Goal: Task Accomplishment & Management: Manage account settings

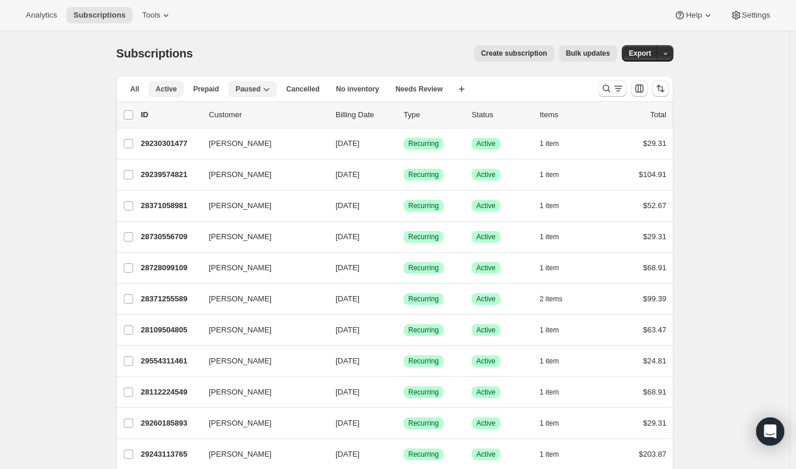
click at [181, 87] on button "Active" at bounding box center [165, 89] width 35 height 16
click at [640, 87] on icon "Customize table column order and visibility" at bounding box center [639, 88] width 8 height 8
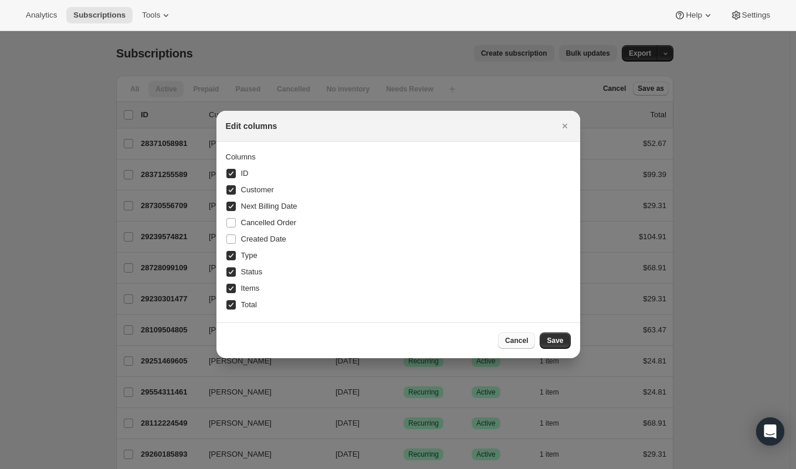
click at [520, 341] on span "Cancel" at bounding box center [516, 340] width 23 height 9
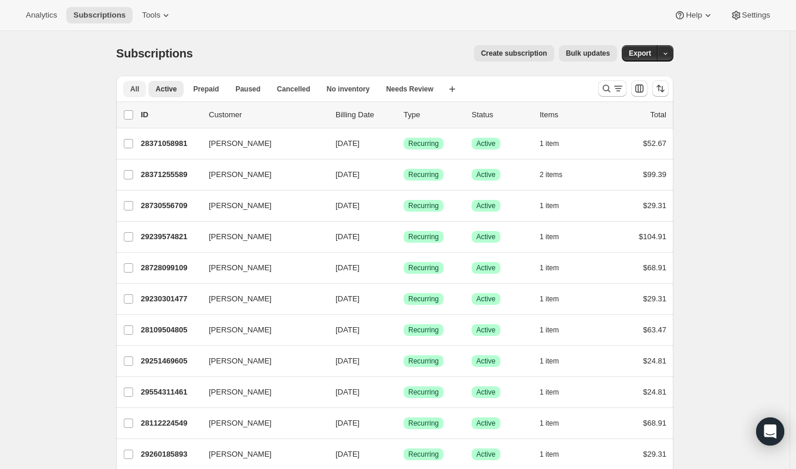
click at [144, 90] on button "All" at bounding box center [134, 89] width 23 height 16
click at [257, 90] on span "Paused" at bounding box center [247, 88] width 25 height 9
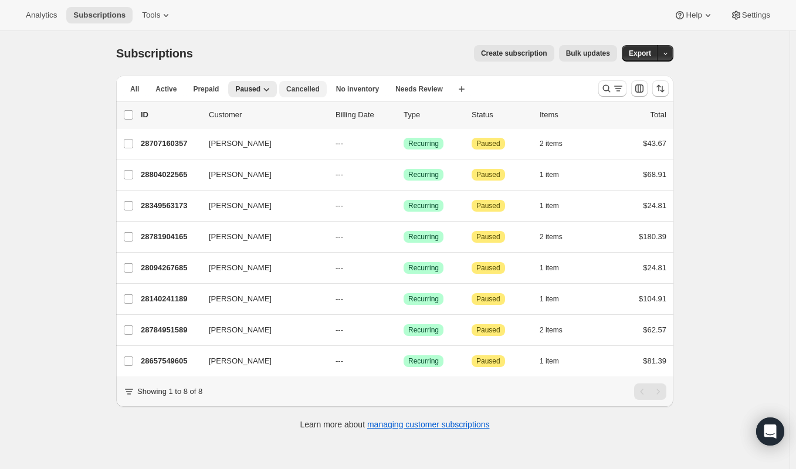
click at [297, 86] on span "Cancelled" at bounding box center [302, 88] width 33 height 9
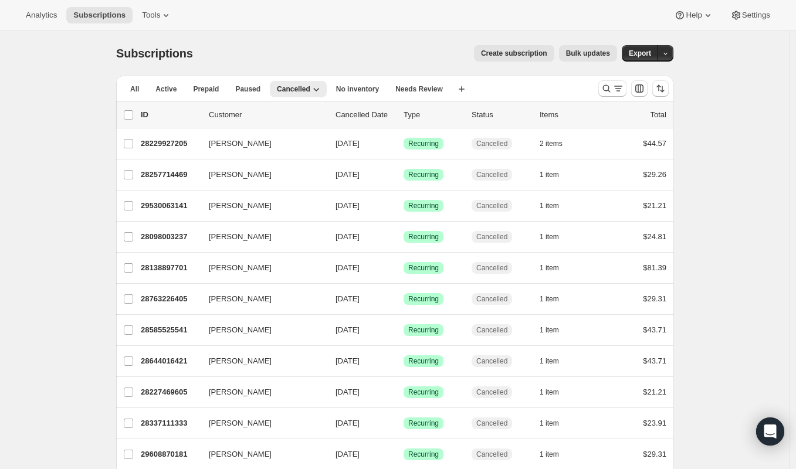
click at [354, 113] on p "Cancelled Date" at bounding box center [364, 115] width 59 height 12
click at [359, 115] on p "Cancelled Date" at bounding box center [364, 115] width 59 height 12
click at [310, 88] on icon "button" at bounding box center [316, 89] width 12 height 12
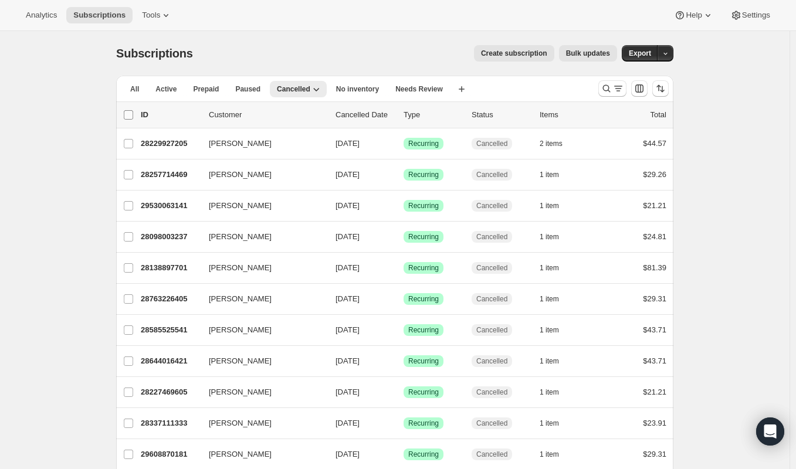
click at [133, 117] on input "0 selected" at bounding box center [128, 114] width 9 height 9
checkbox input "true"
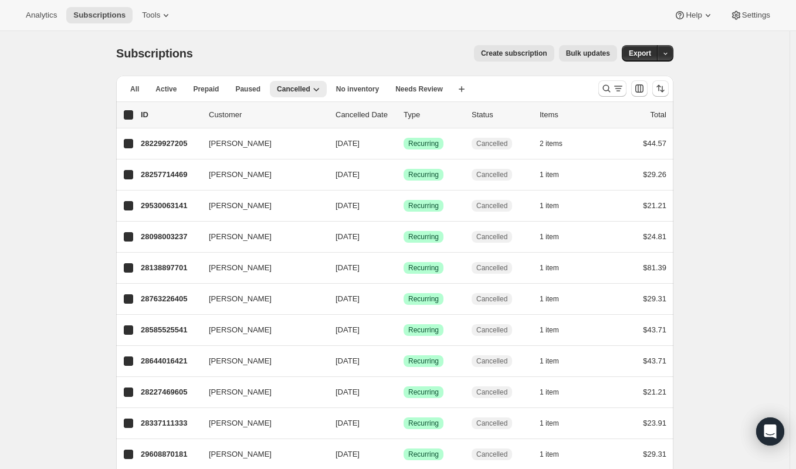
checkbox input "true"
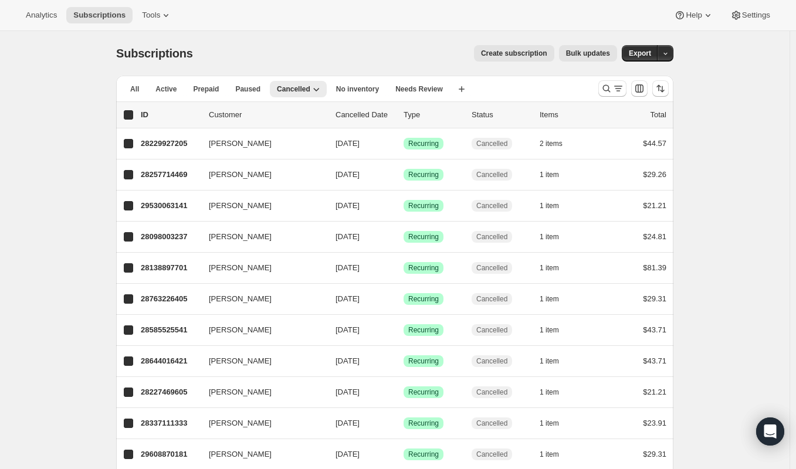
checkbox input "true"
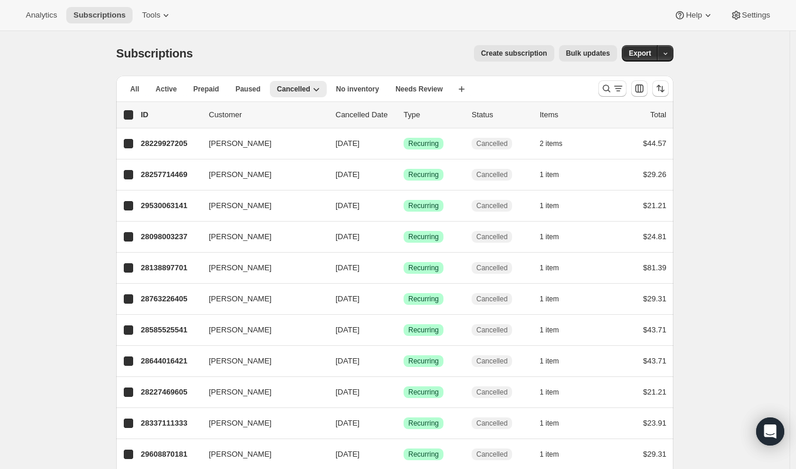
checkbox input "true"
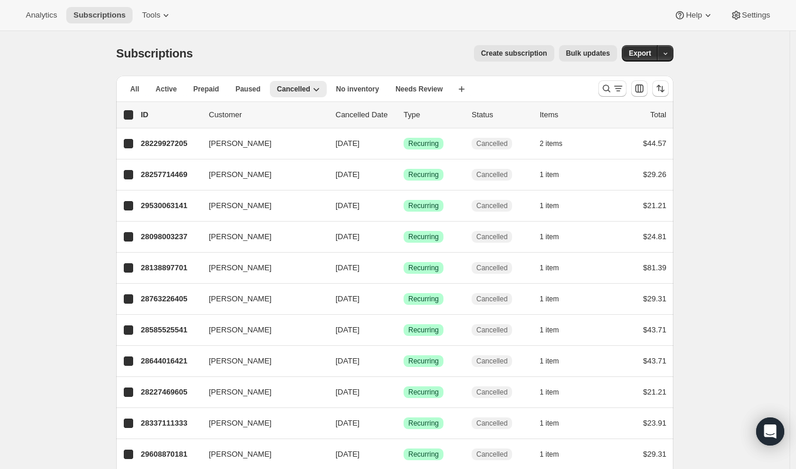
checkbox input "true"
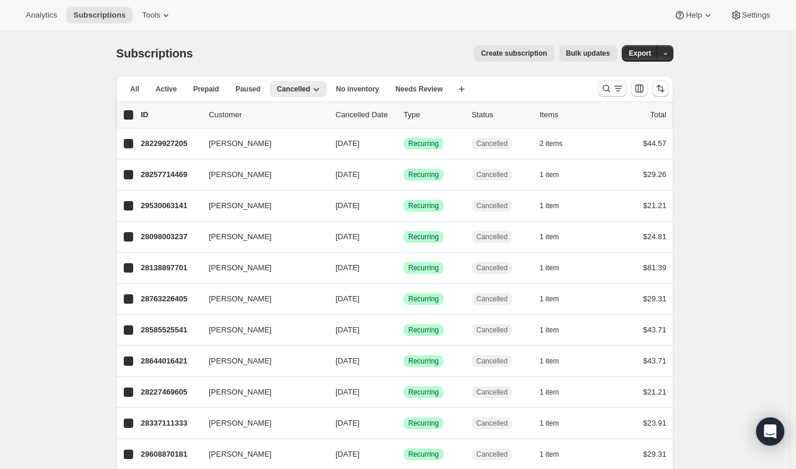
checkbox input "true"
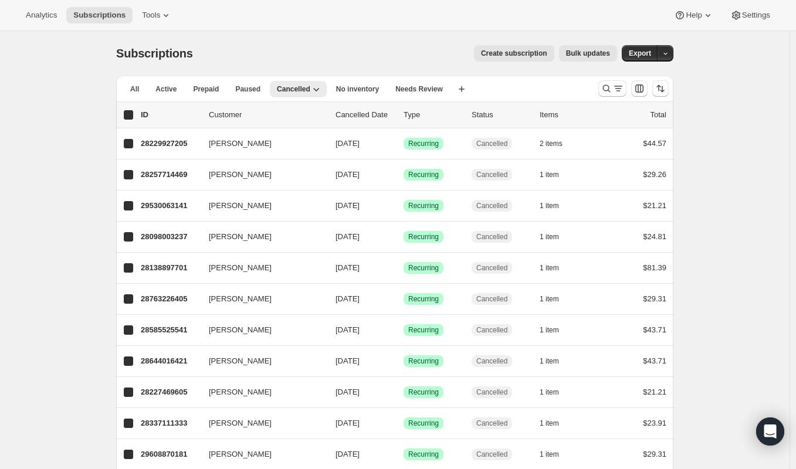
checkbox input "true"
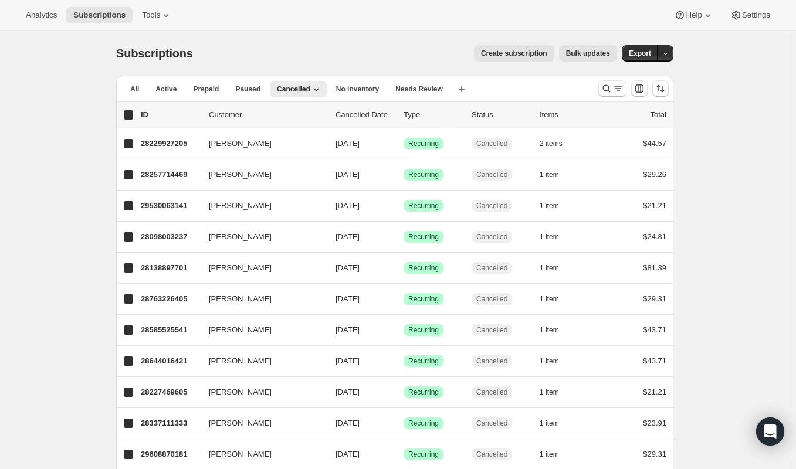
checkbox input "true"
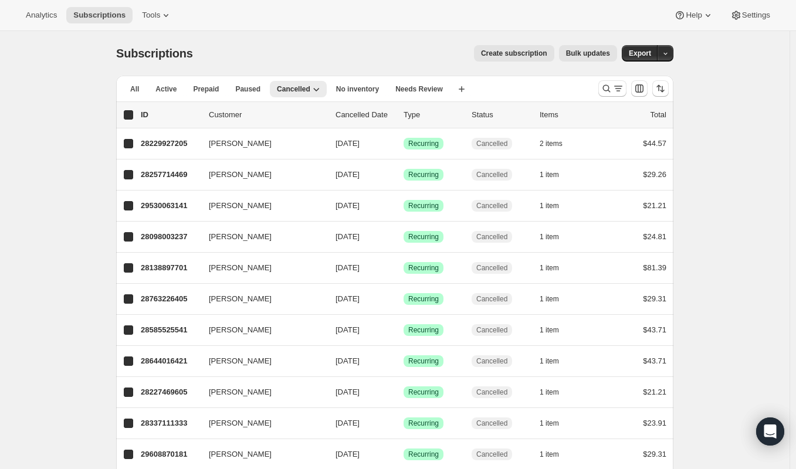
checkbox input "true"
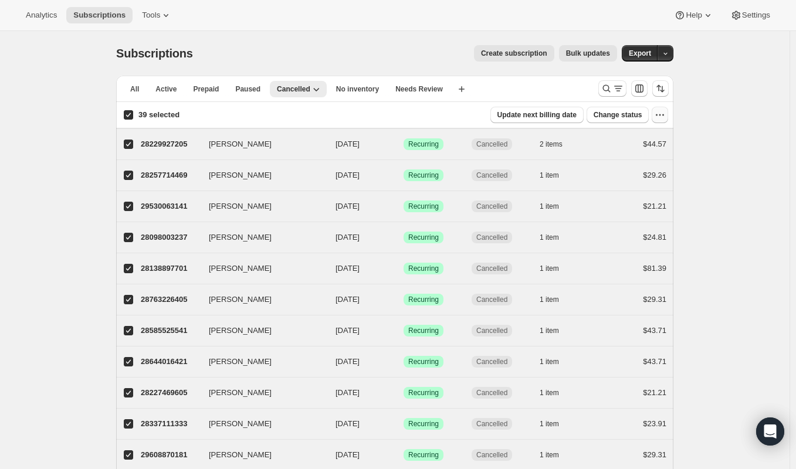
click at [666, 118] on icon "button" at bounding box center [660, 115] width 12 height 12
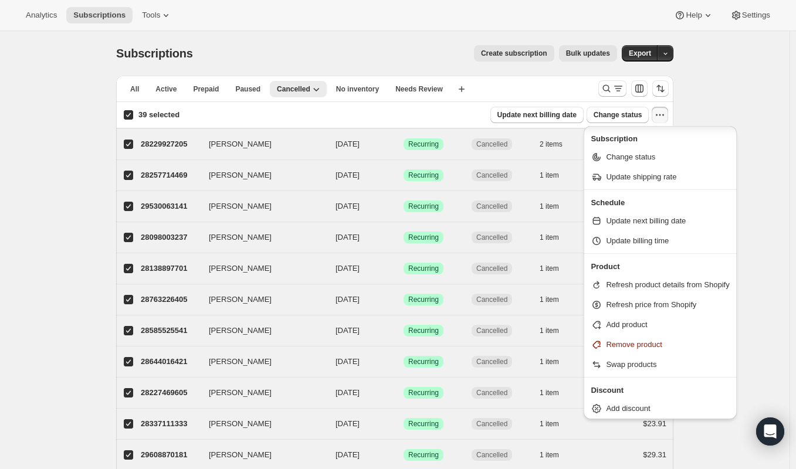
scroll to position [2, 0]
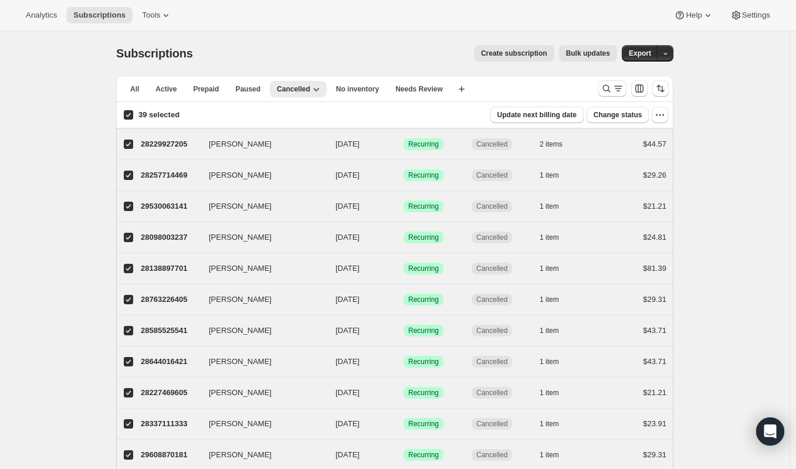
click at [133, 114] on input "39 selected" at bounding box center [128, 114] width 9 height 9
checkbox input "false"
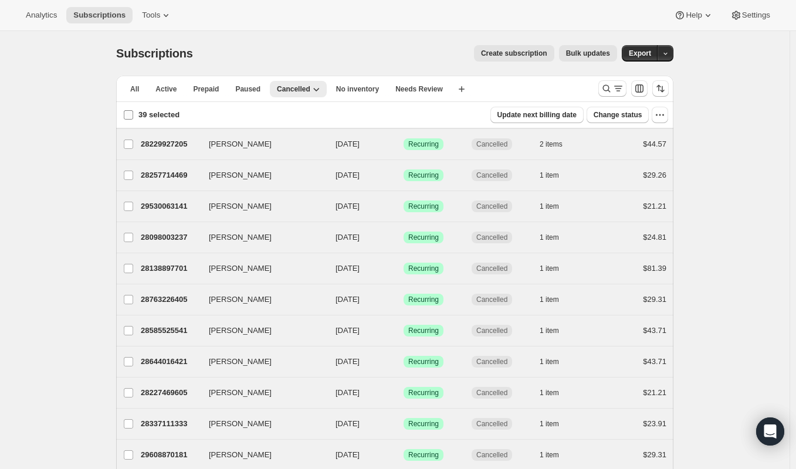
checkbox input "false"
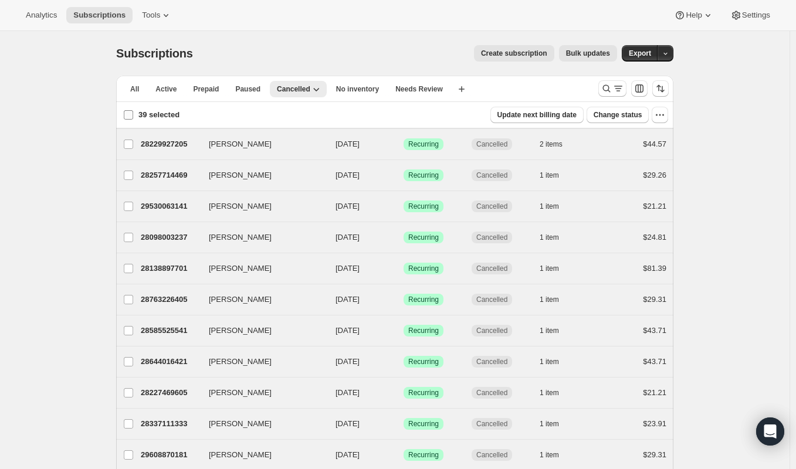
checkbox input "false"
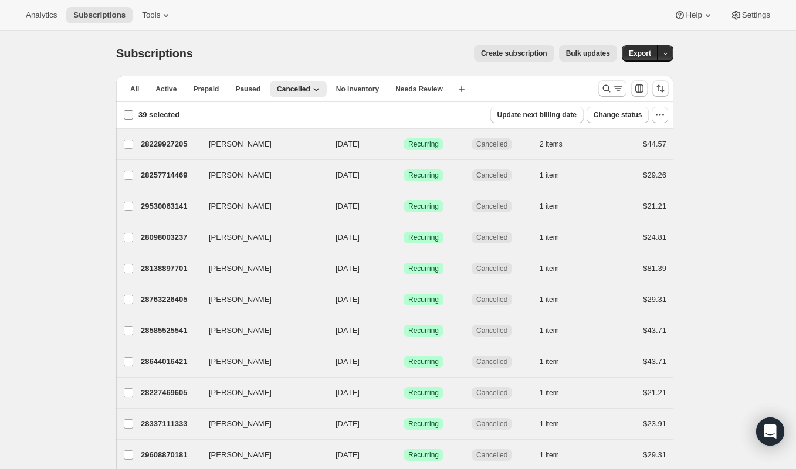
checkbox input "false"
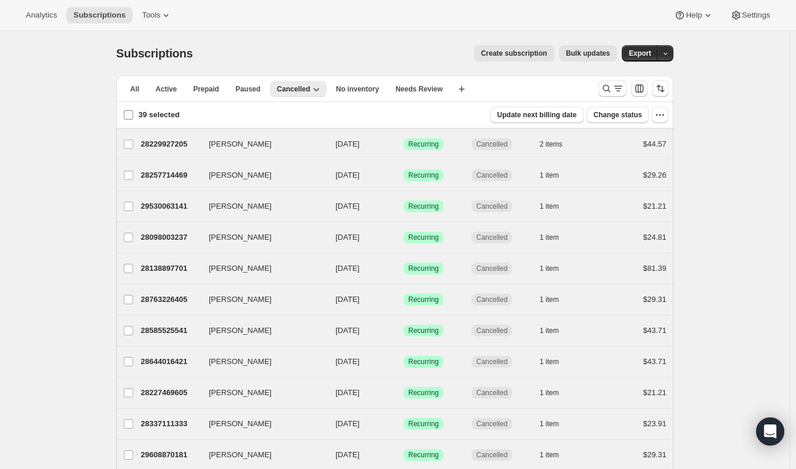
checkbox input "false"
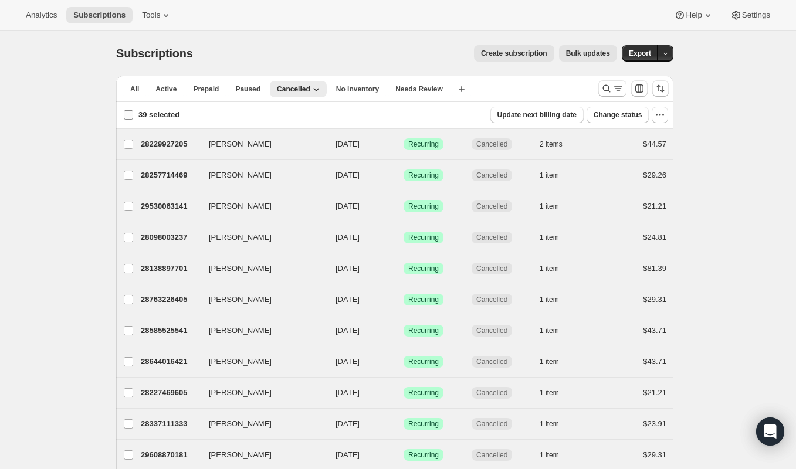
checkbox input "false"
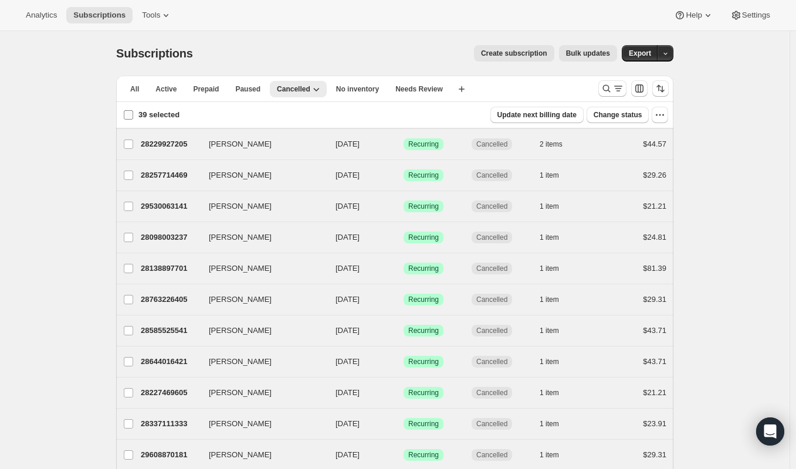
checkbox input "false"
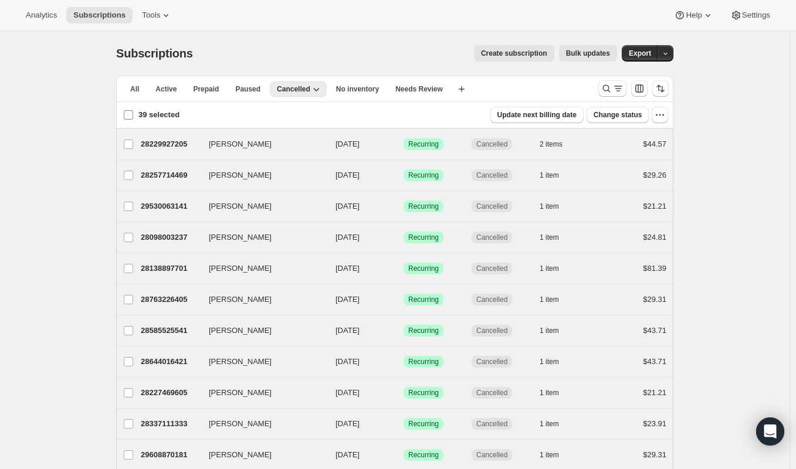
checkbox input "false"
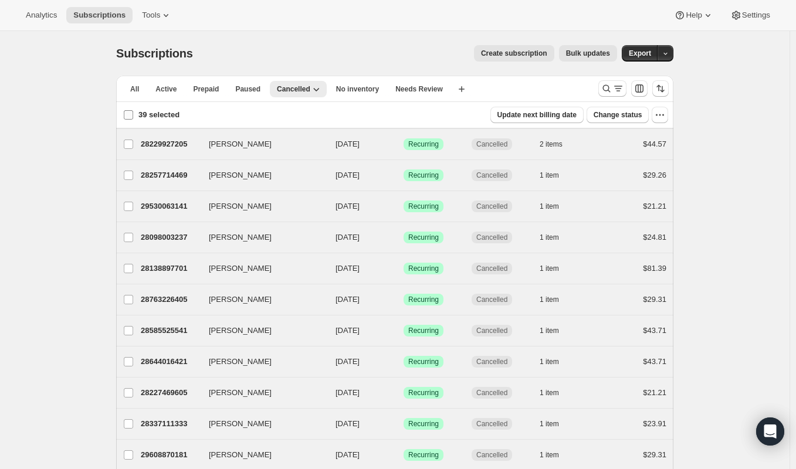
checkbox input "false"
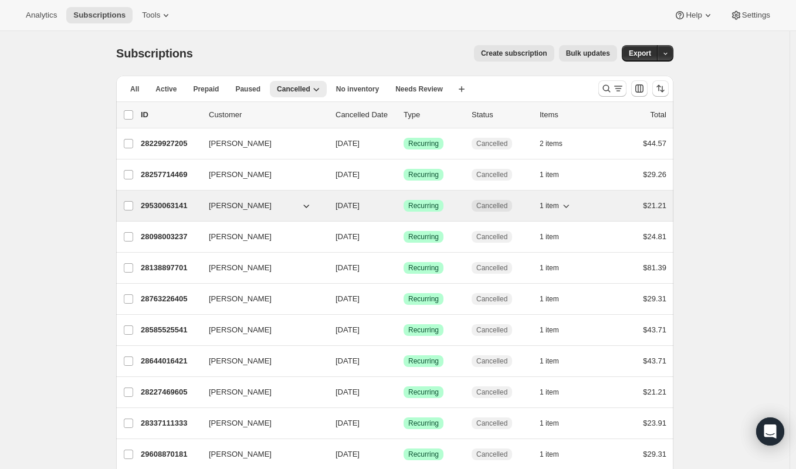
click at [177, 206] on p "29530063141" at bounding box center [170, 206] width 59 height 12
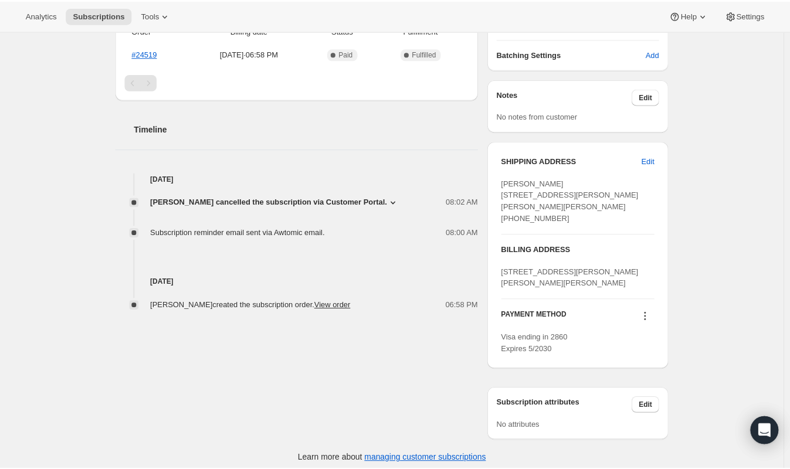
scroll to position [321, 0]
click at [390, 198] on icon at bounding box center [396, 202] width 12 height 12
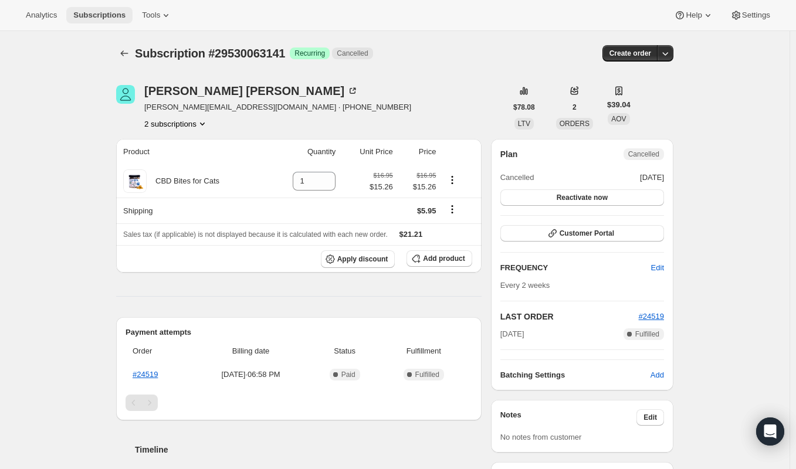
click at [80, 8] on button "Subscriptions" at bounding box center [99, 15] width 66 height 16
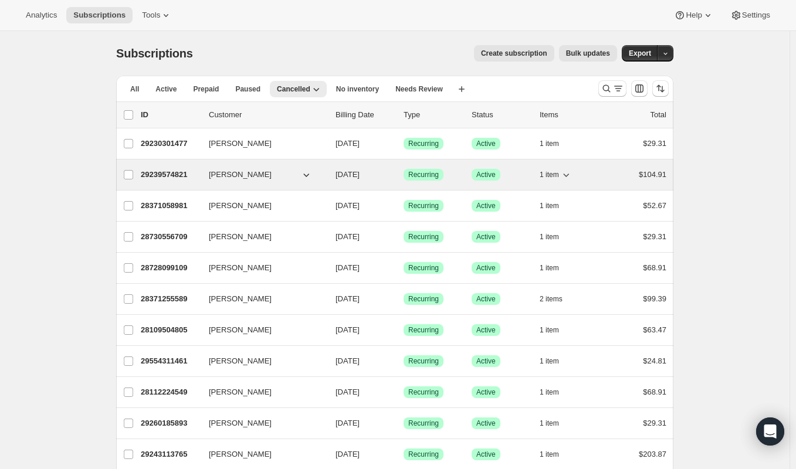
click at [306, 175] on icon "button" at bounding box center [306, 175] width 12 height 12
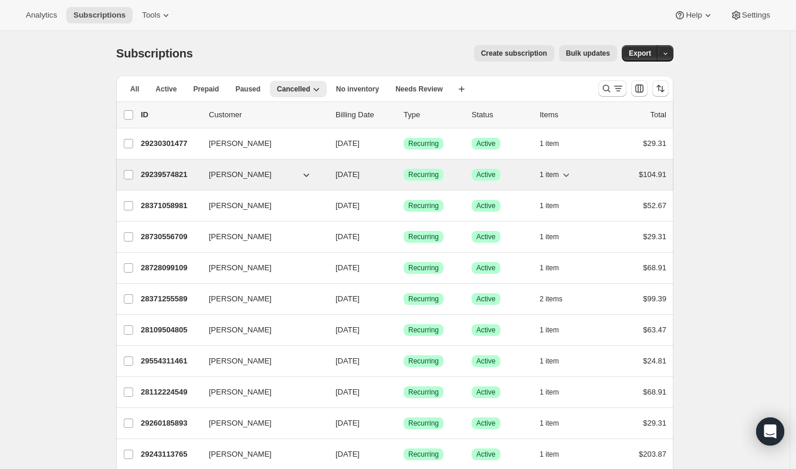
click at [169, 176] on p "29239574821" at bounding box center [170, 175] width 59 height 12
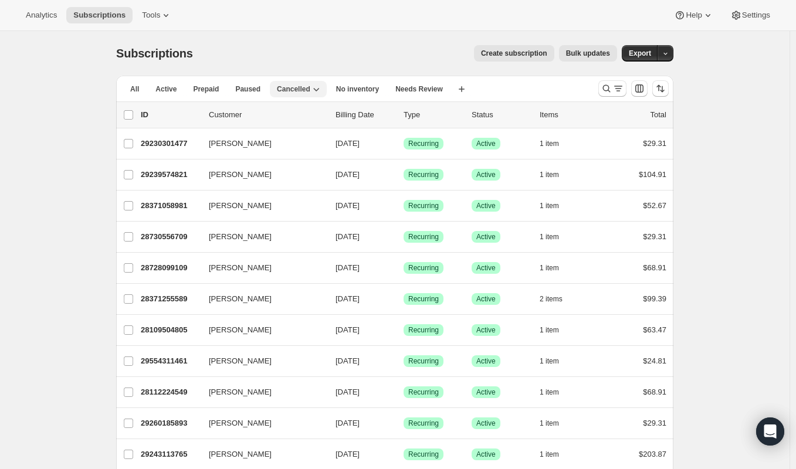
click at [277, 89] on span "Cancelled" at bounding box center [293, 88] width 33 height 9
click at [236, 91] on span "Paused" at bounding box center [247, 88] width 25 height 9
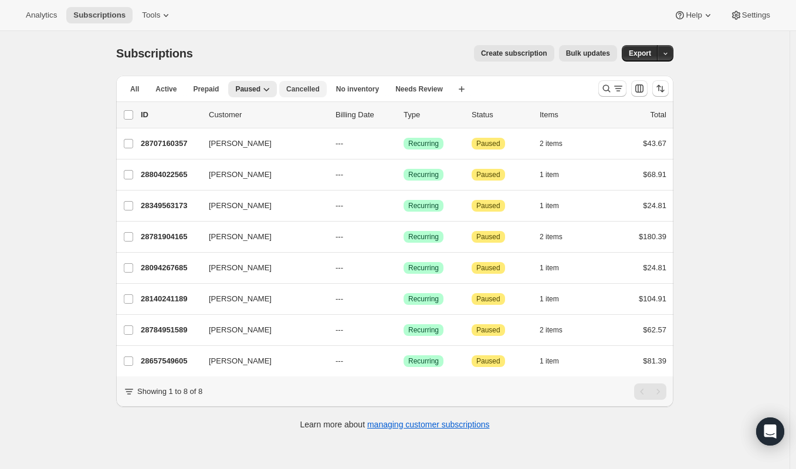
click at [296, 87] on span "Cancelled" at bounding box center [302, 88] width 33 height 9
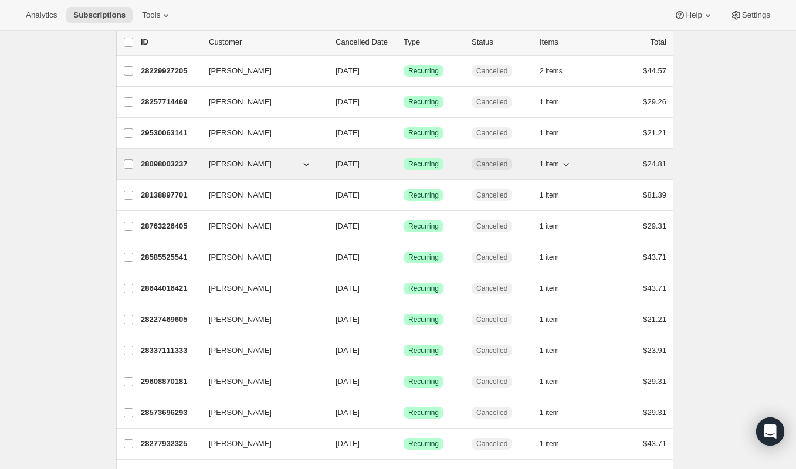
scroll to position [89, 0]
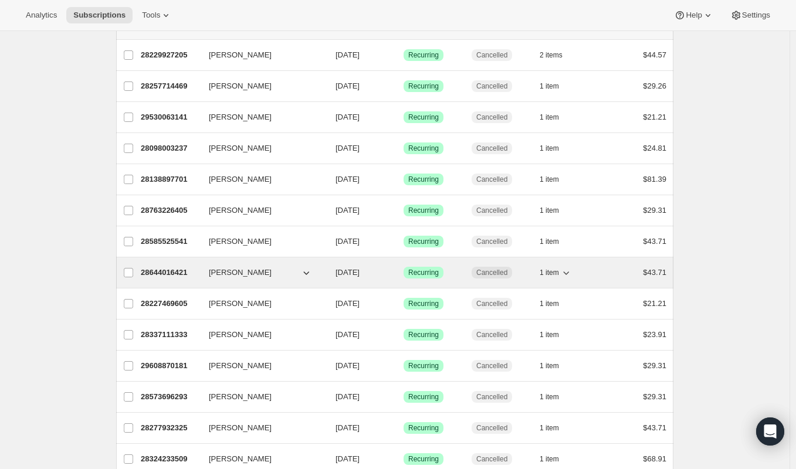
click at [307, 274] on icon "button" at bounding box center [306, 273] width 12 height 12
click at [310, 272] on icon "button" at bounding box center [307, 274] width 6 height 4
click at [151, 276] on p "28644016421" at bounding box center [170, 273] width 59 height 12
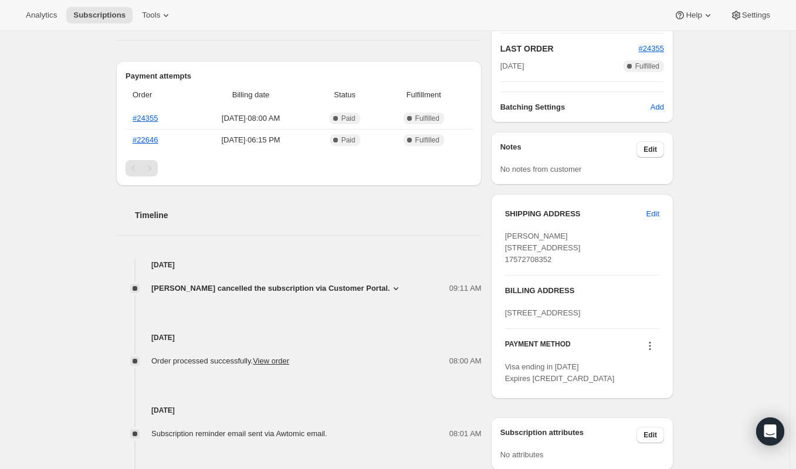
scroll to position [277, 0]
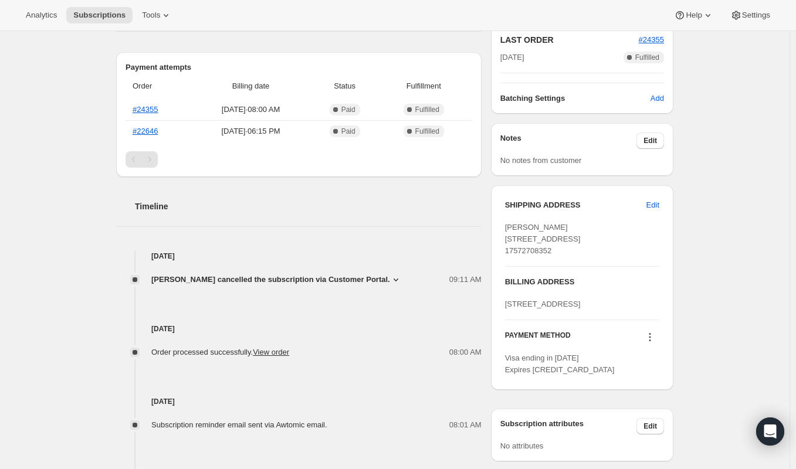
click at [395, 274] on div "[PERSON_NAME] cancelled the subscription via Customer Portal." at bounding box center [279, 280] width 257 height 12
click at [390, 274] on icon at bounding box center [396, 280] width 12 height 12
